Goal: Navigation & Orientation: Find specific page/section

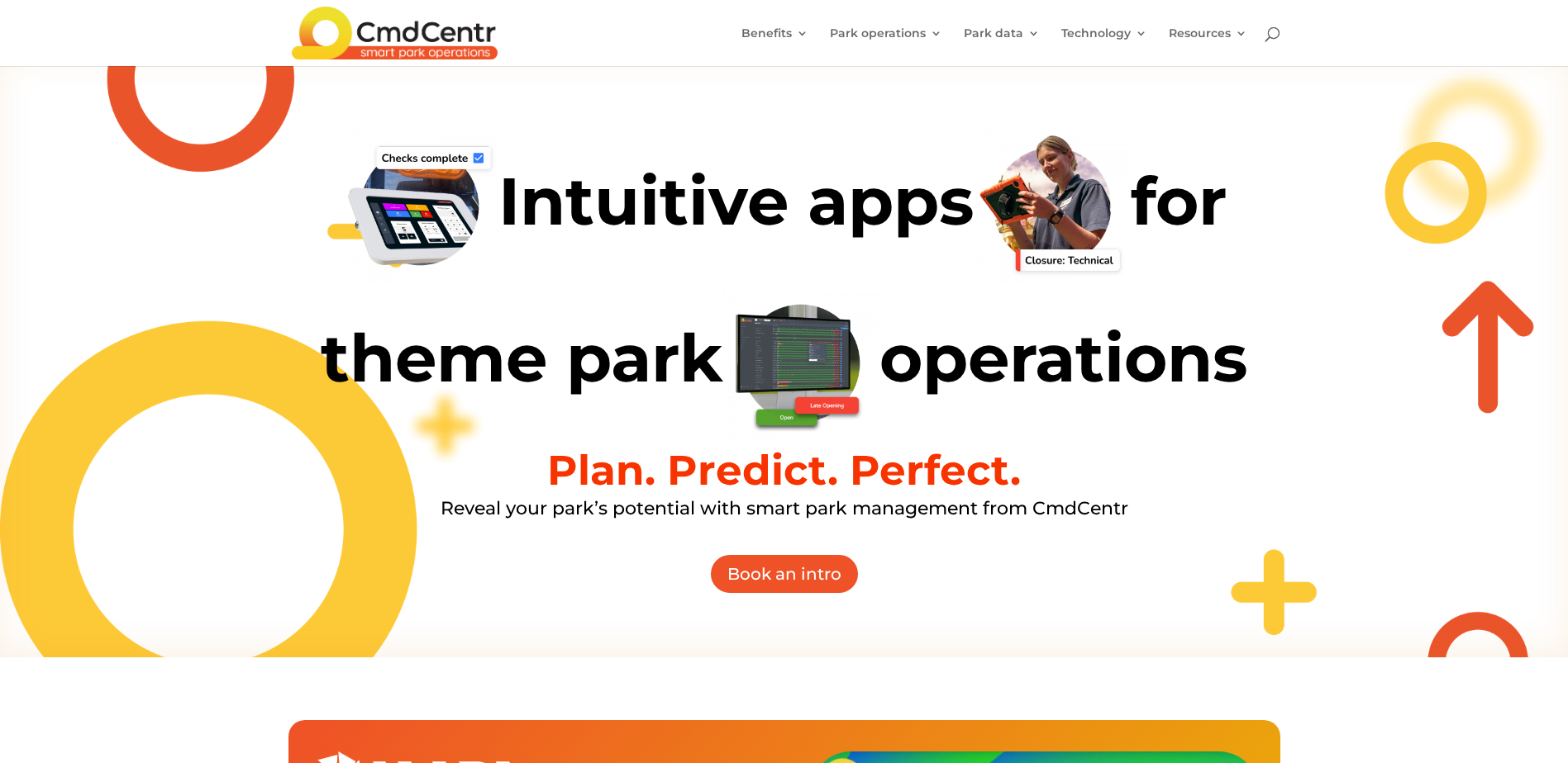
click at [442, 31] on img at bounding box center [395, 33] width 206 height 53
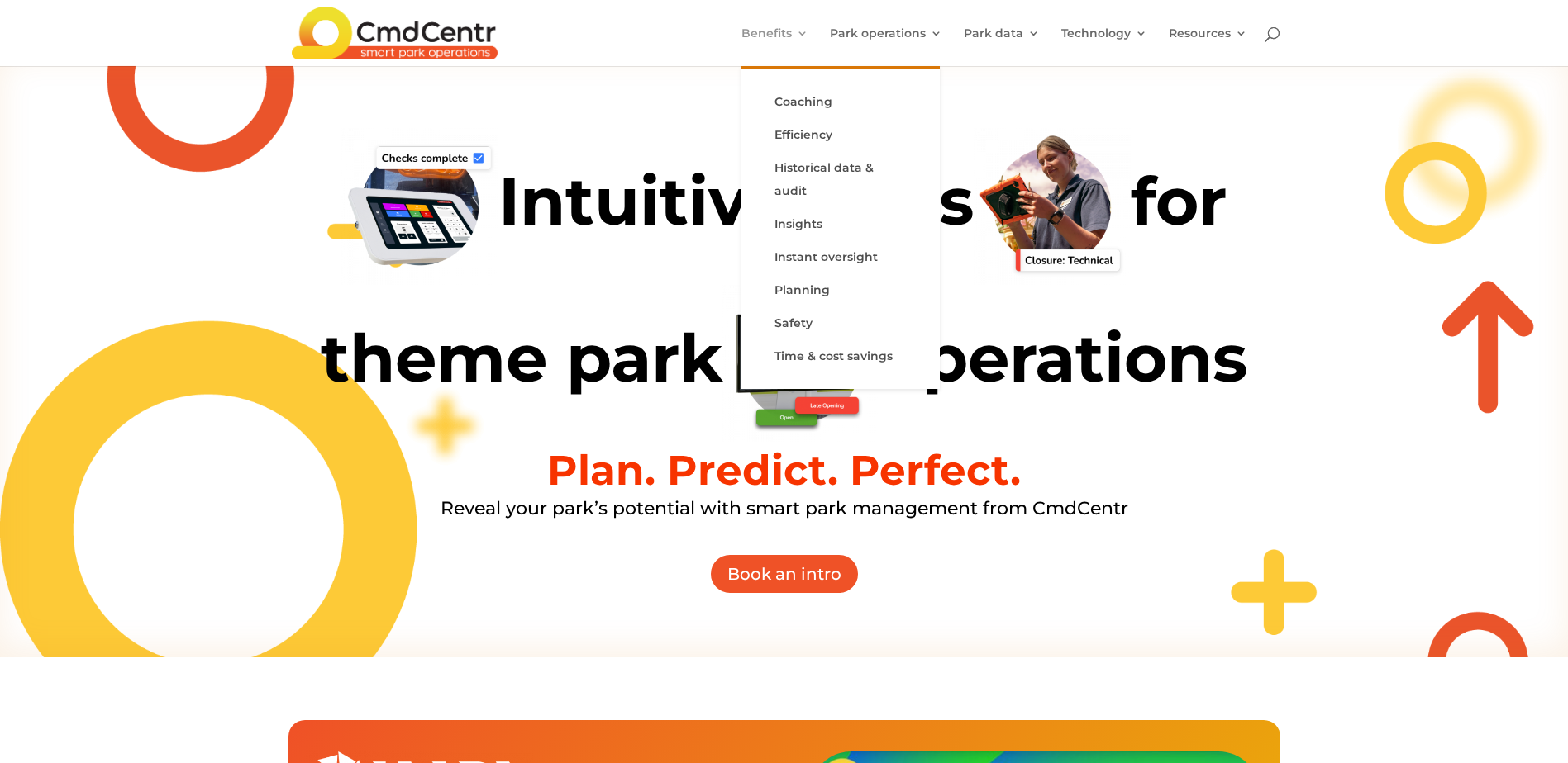
click at [796, 40] on link "Benefits" at bounding box center [775, 46] width 67 height 39
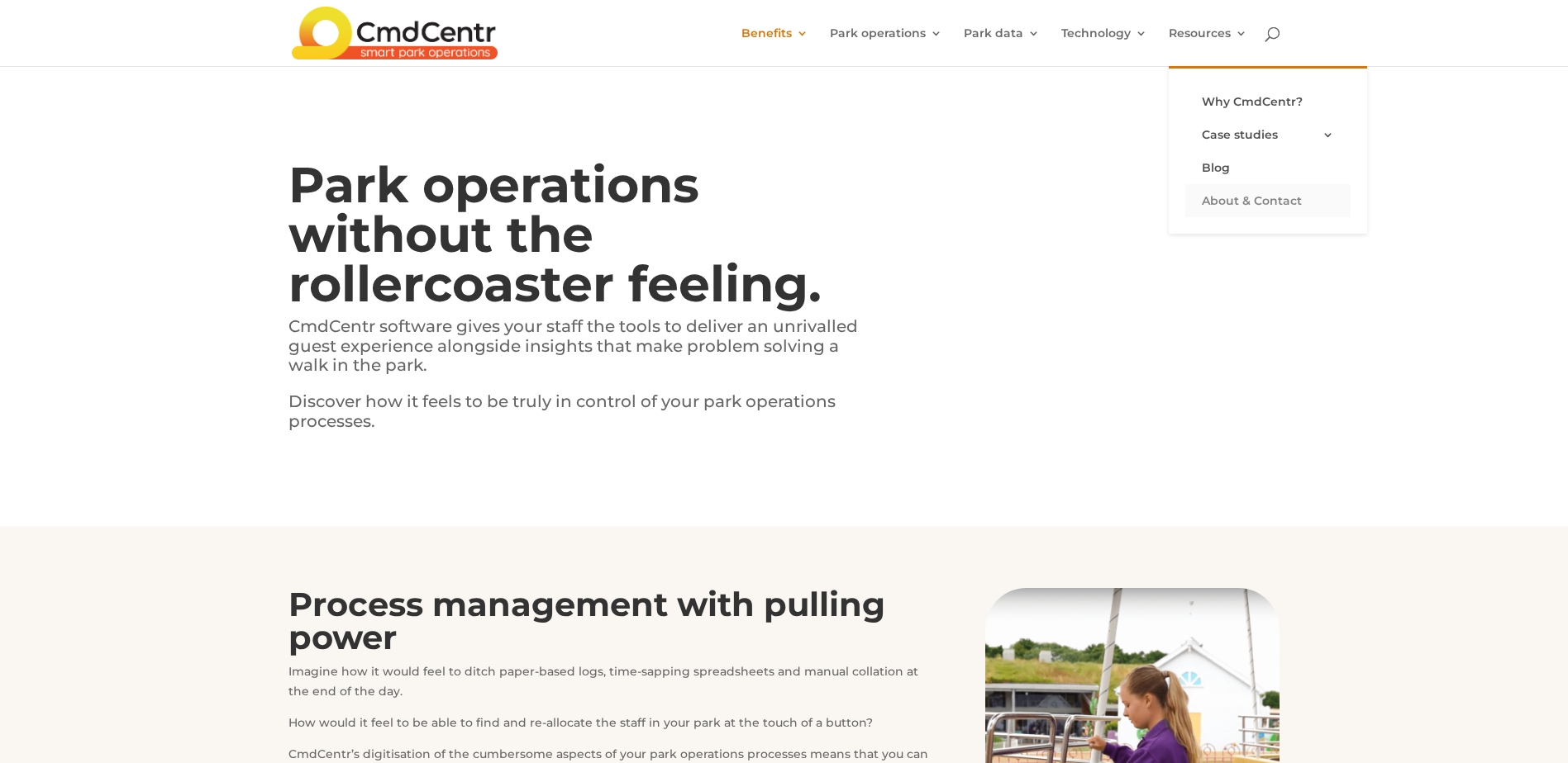
click at [1246, 202] on link "About & Contact" at bounding box center [1267, 201] width 166 height 33
